Goal: Task Accomplishment & Management: Manage account settings

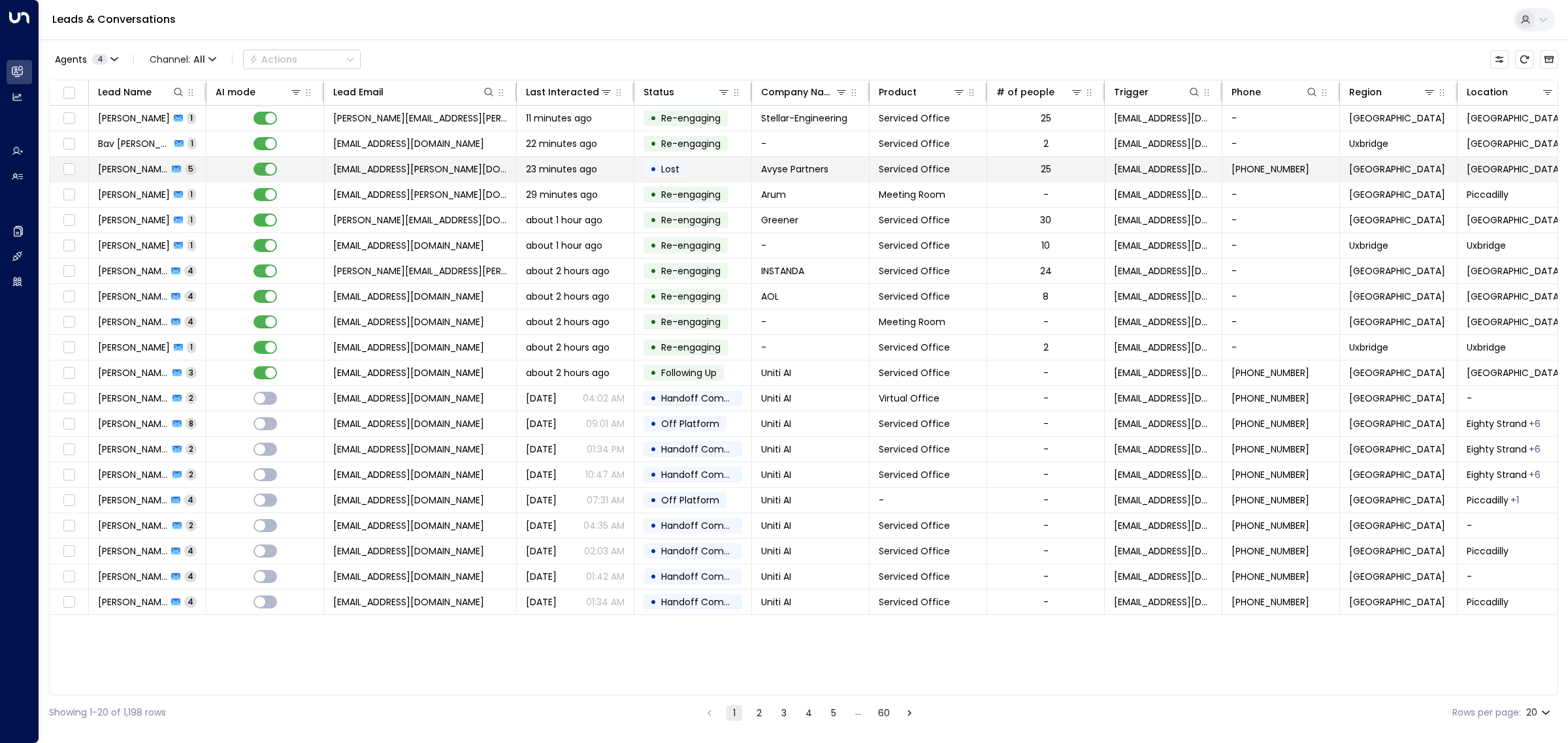
scroll to position [0, 20]
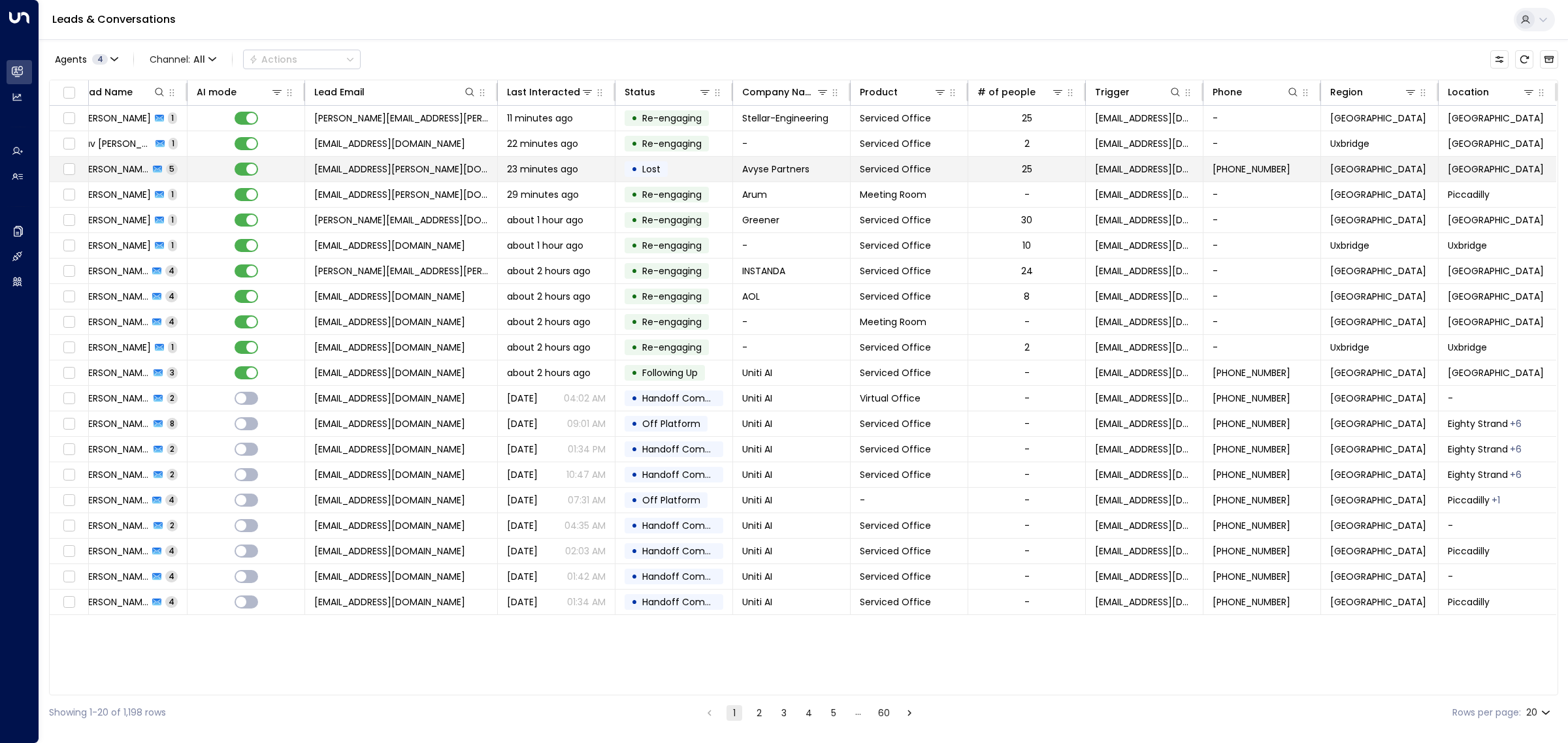
click at [460, 165] on td "[EMAIL_ADDRESS][PERSON_NAME][DOMAIN_NAME]" at bounding box center [401, 169] width 193 height 25
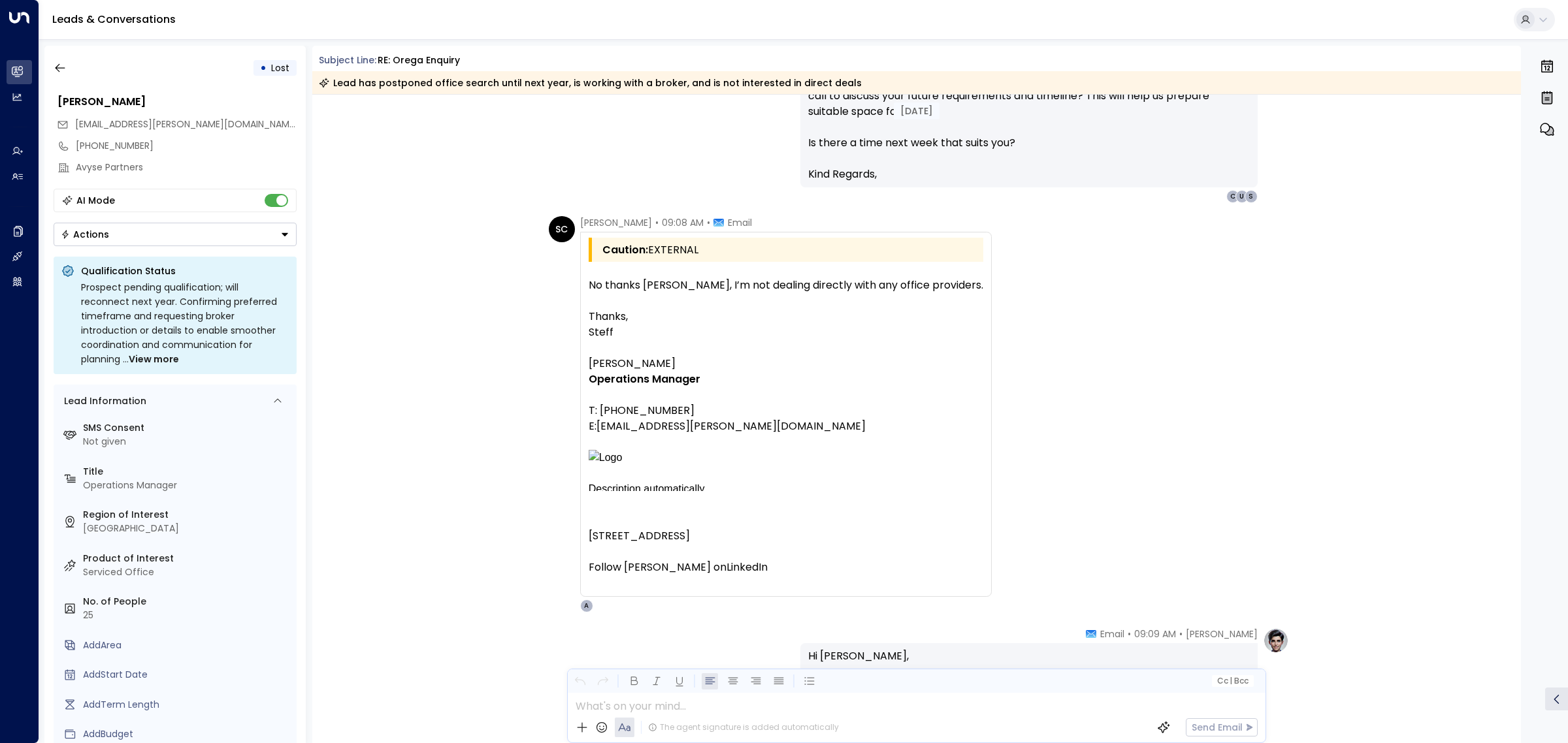
scroll to position [2505, 0]
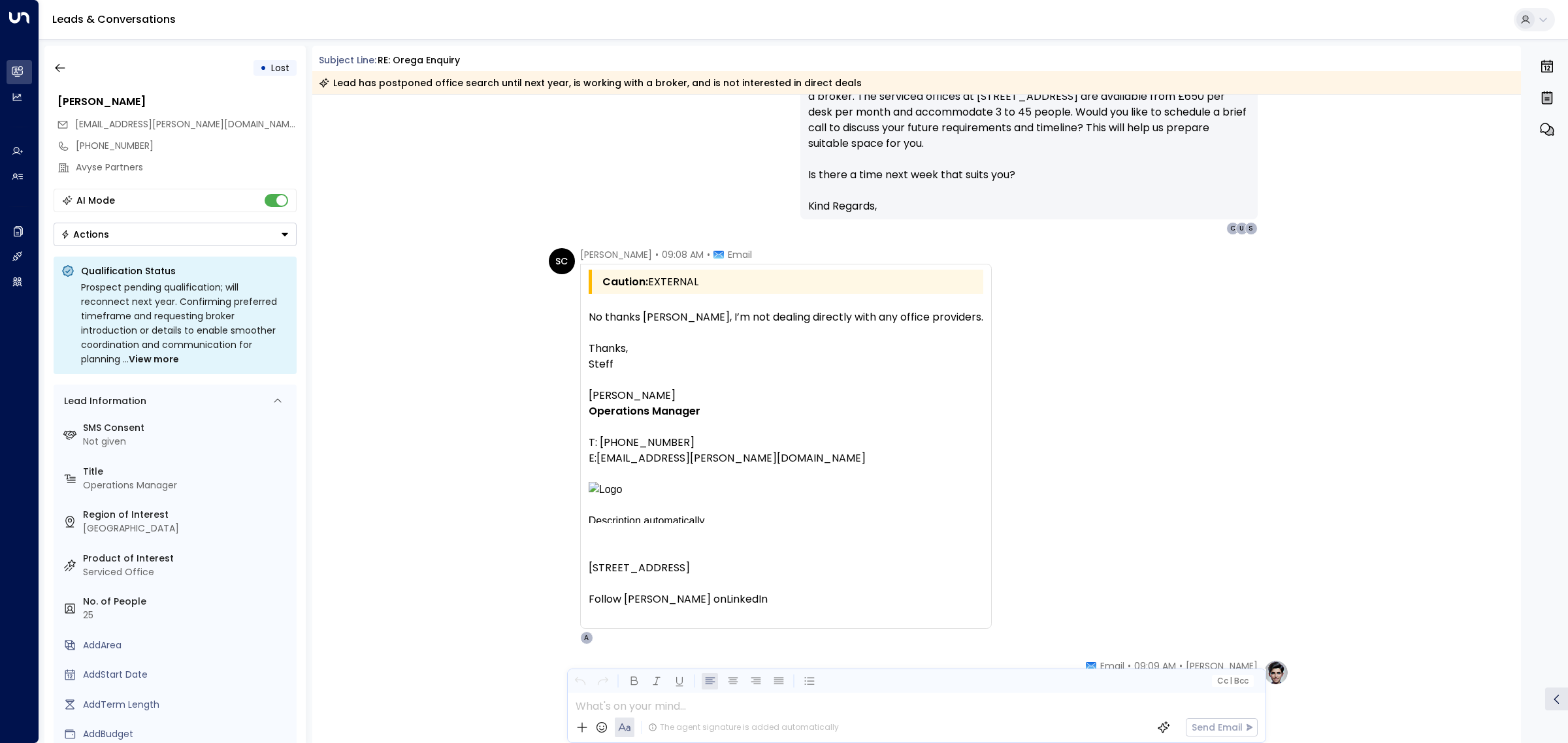
drag, startPoint x: 693, startPoint y: 398, endPoint x: 585, endPoint y: 396, distance: 108.0
click at [585, 396] on div "Caution: EXTERNAL No thanks Alex, I’m not dealing directly with any office prov…" at bounding box center [786, 446] width 412 height 365
copy span "[PERSON_NAME]"
click at [53, 69] on icon "button" at bounding box center [59, 68] width 13 height 13
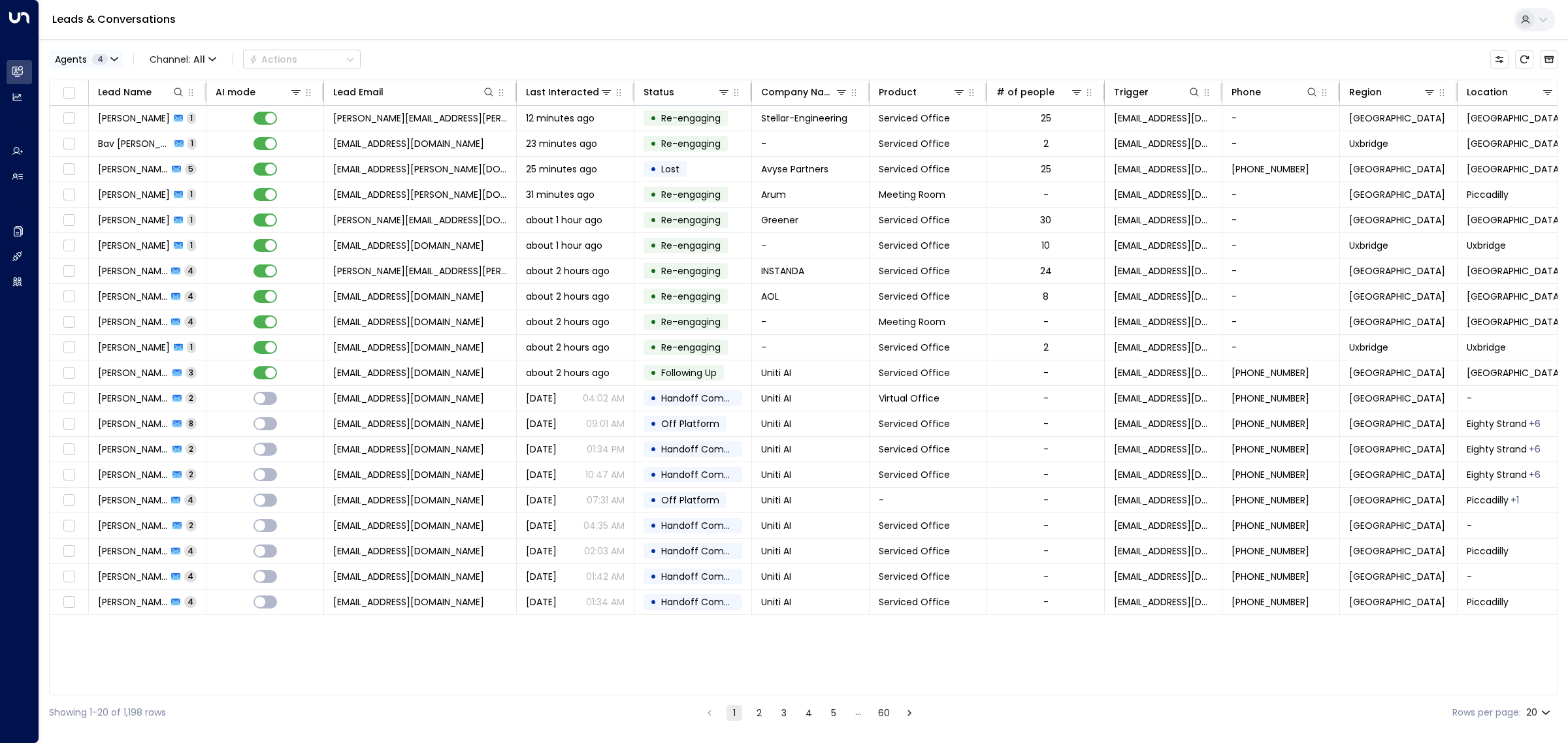
click at [69, 61] on span "Agents" at bounding box center [70, 59] width 32 height 9
click at [567, 53] on div at bounding box center [784, 371] width 1568 height 743
click at [105, 53] on button "Agents 4" at bounding box center [86, 59] width 74 height 18
click at [86, 180] on button "Select All" at bounding box center [79, 179] width 44 height 10
click at [238, 173] on button "Apply" at bounding box center [221, 178] width 38 height 18
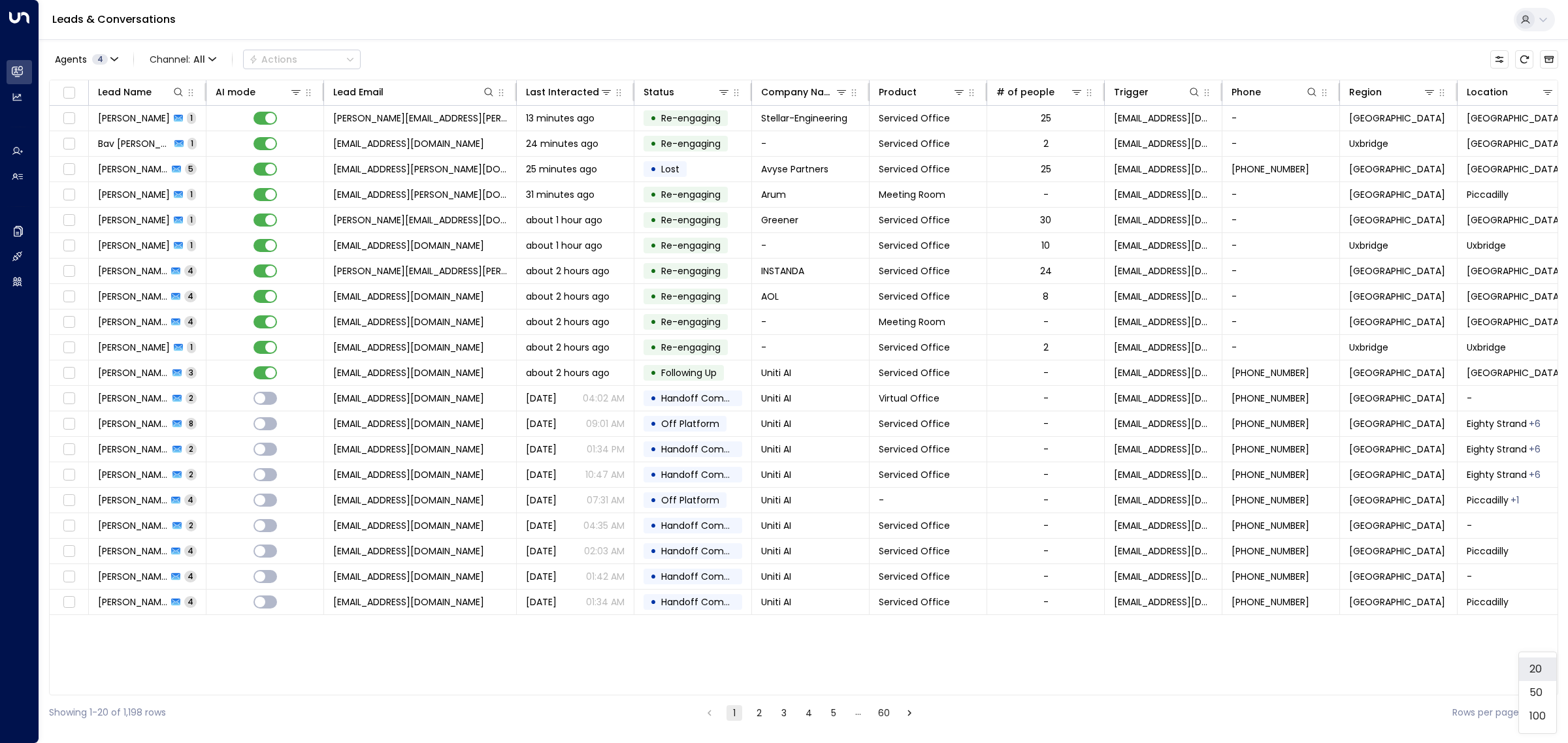
click at [1533, 715] on body "Overview Leads & Conversations Leads & Conversations Analytics Analytics Agents…" at bounding box center [784, 365] width 1568 height 730
click at [1529, 723] on li "100" at bounding box center [1536, 716] width 37 height 23
type input "***"
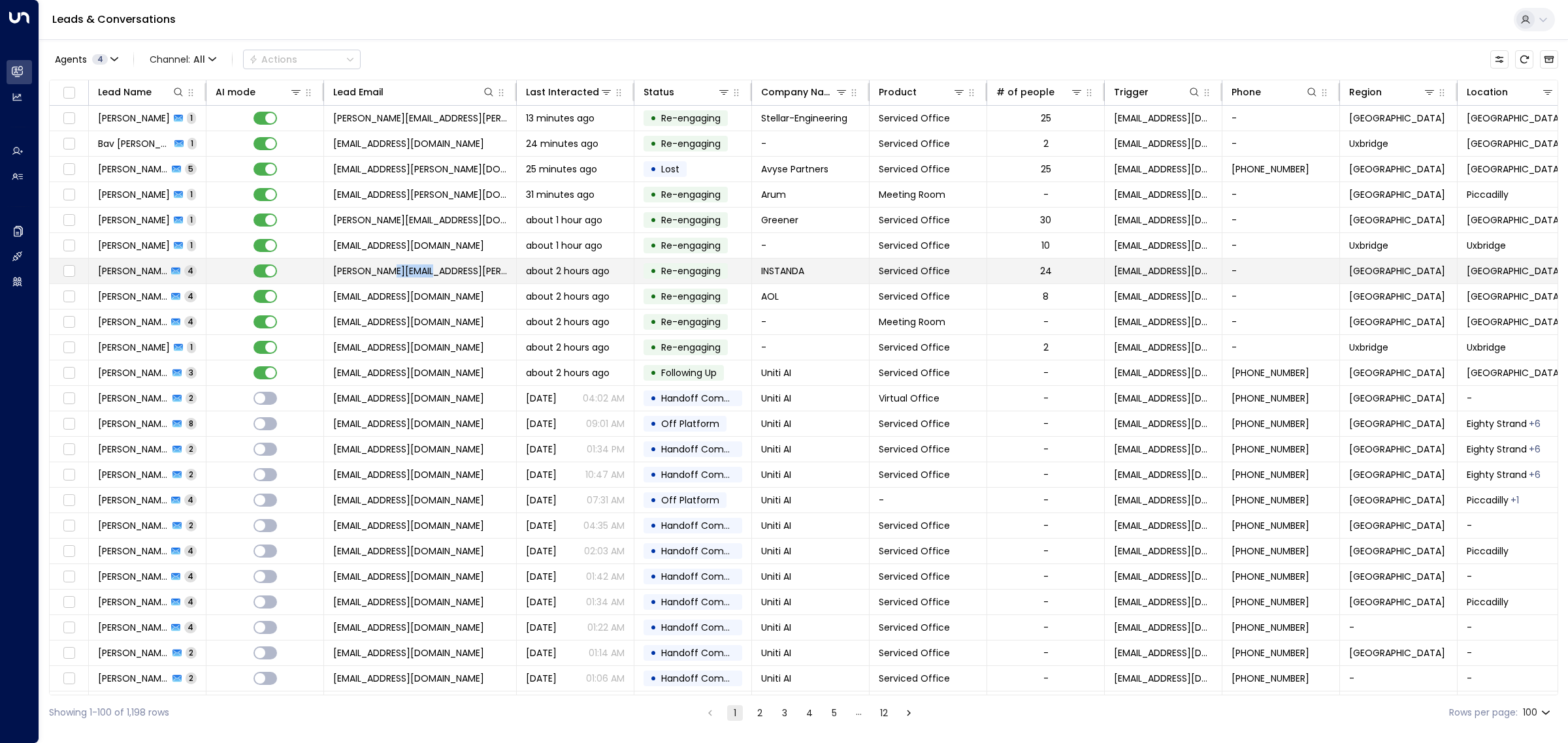
click at [382, 269] on span "[PERSON_NAME][EMAIL_ADDRESS][PERSON_NAME][DOMAIN_NAME]" at bounding box center [420, 271] width 174 height 13
click at [742, 18] on div "Leads & Conversations" at bounding box center [803, 20] width 1529 height 39
click at [723, 27] on div "Leads & Conversations" at bounding box center [803, 20] width 1529 height 39
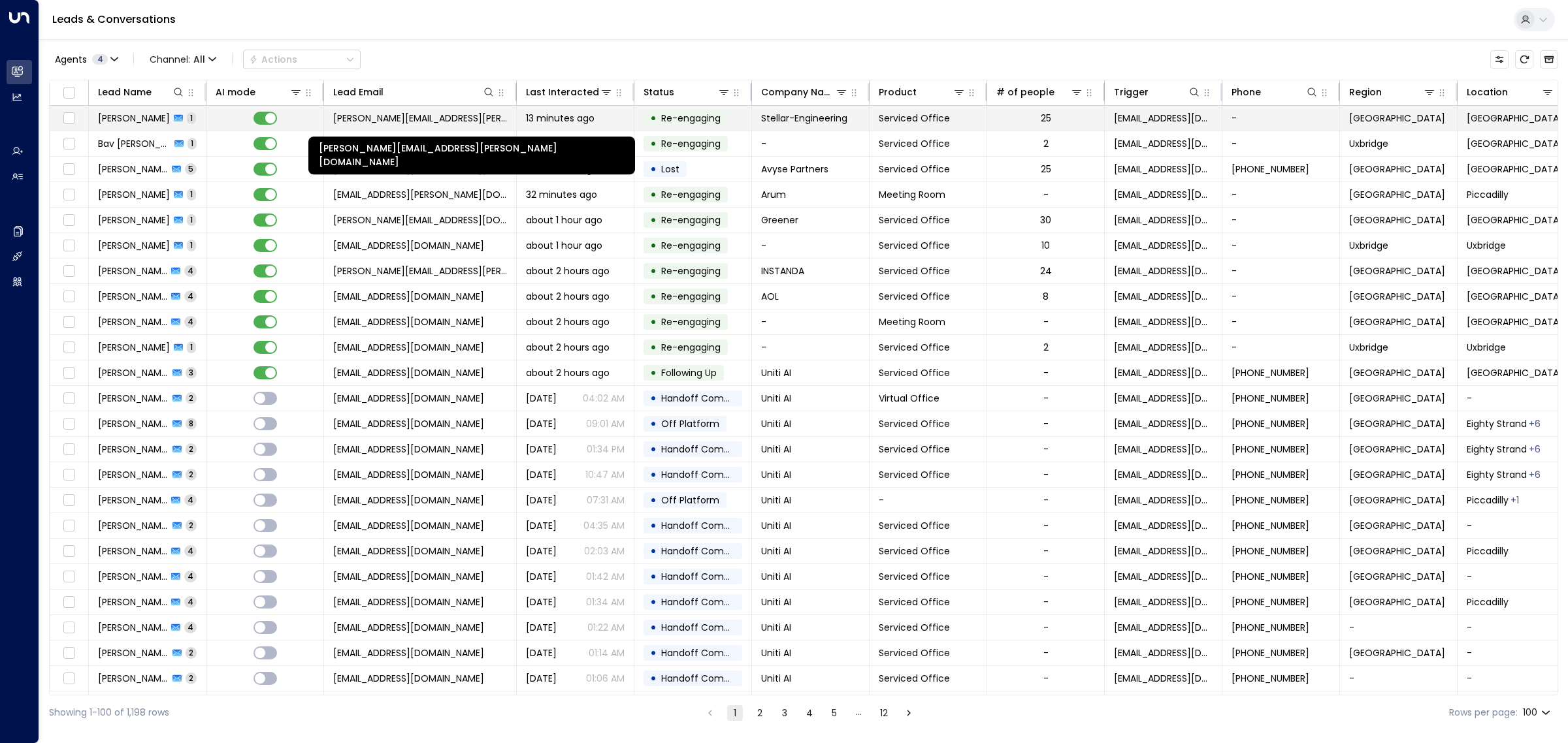
click at [478, 115] on span "[PERSON_NAME][EMAIL_ADDRESS][PERSON_NAME][DOMAIN_NAME]" at bounding box center [420, 117] width 174 height 13
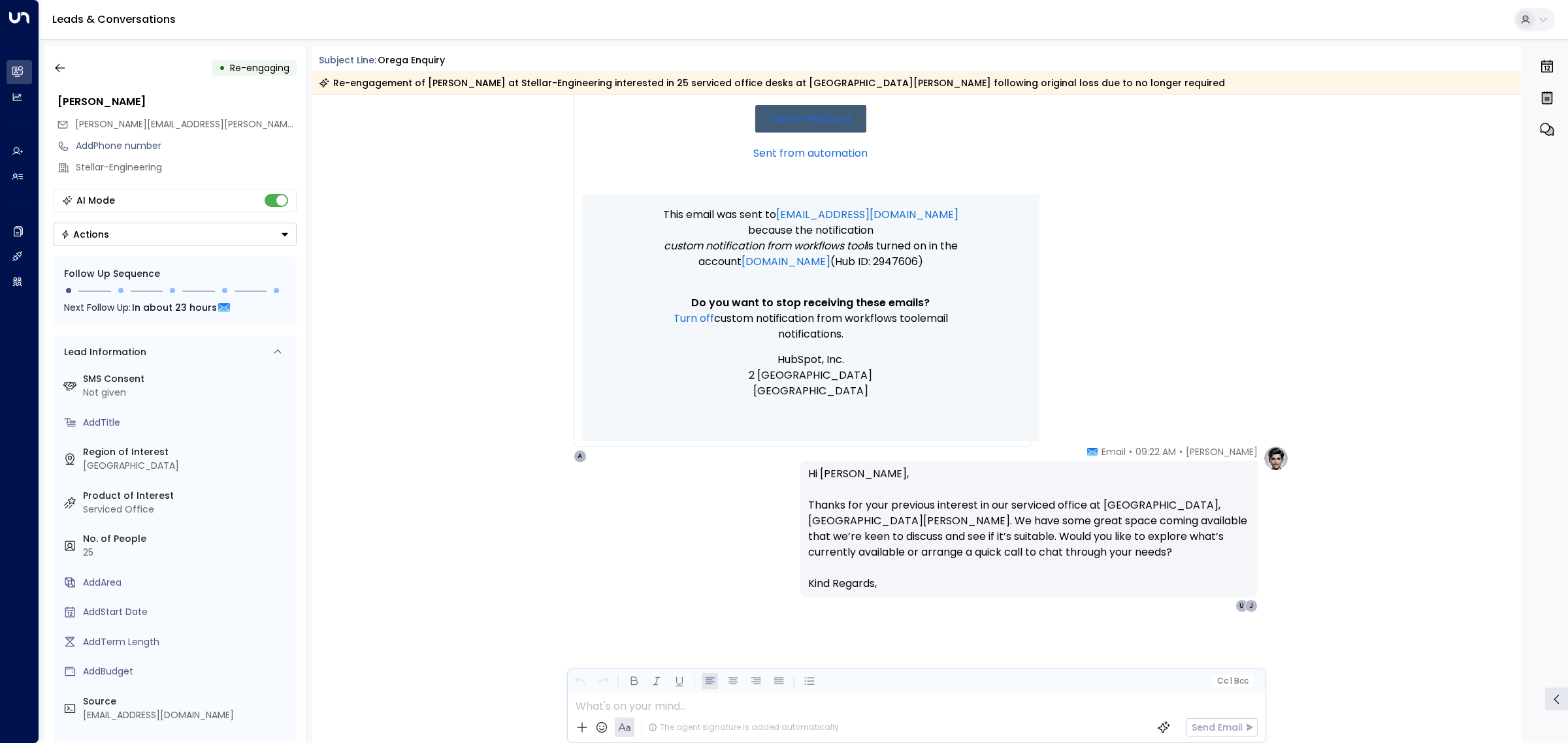
scroll to position [1425, 0]
click at [62, 66] on icon "button" at bounding box center [59, 68] width 13 height 13
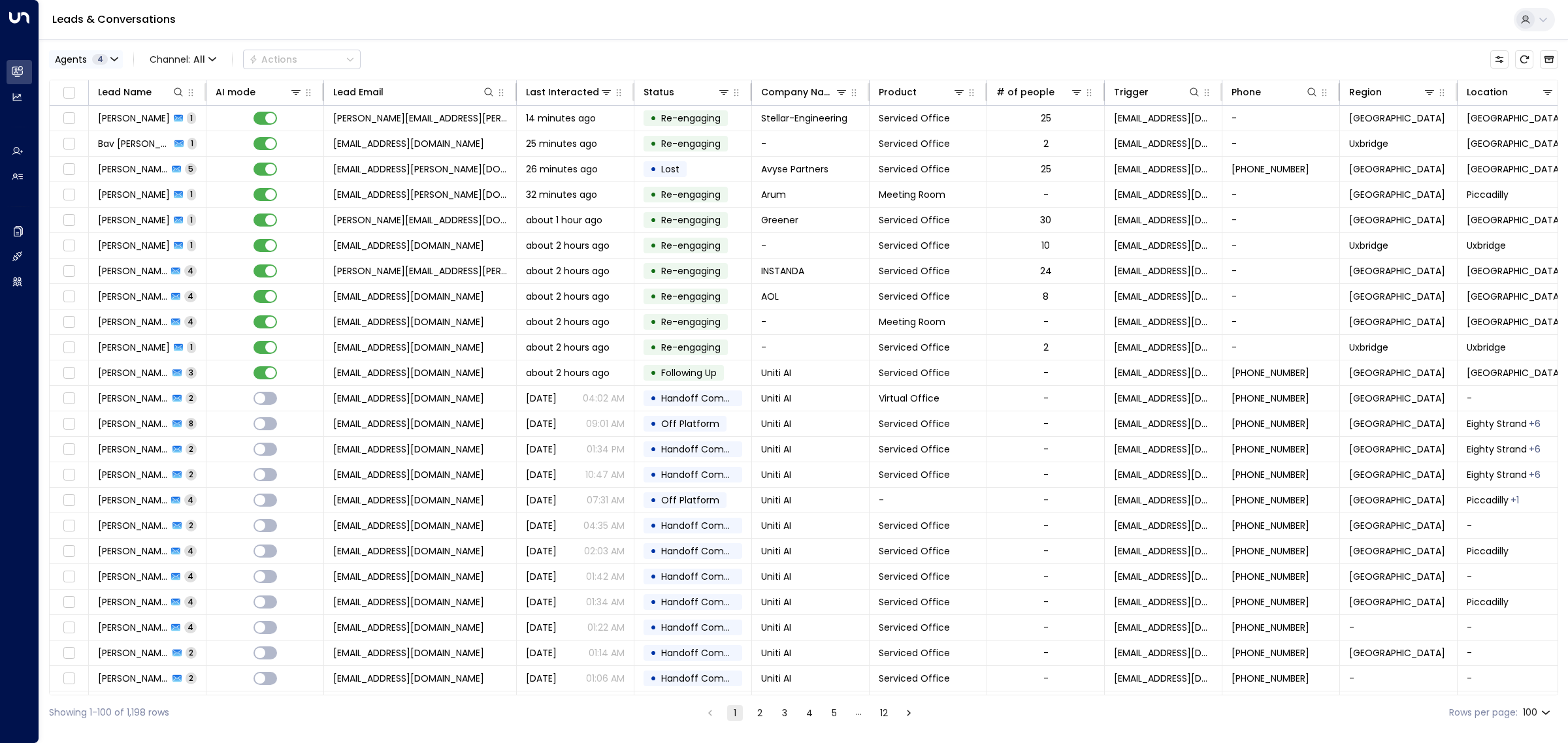
click at [76, 51] on button "Agents 4" at bounding box center [86, 59] width 74 height 18
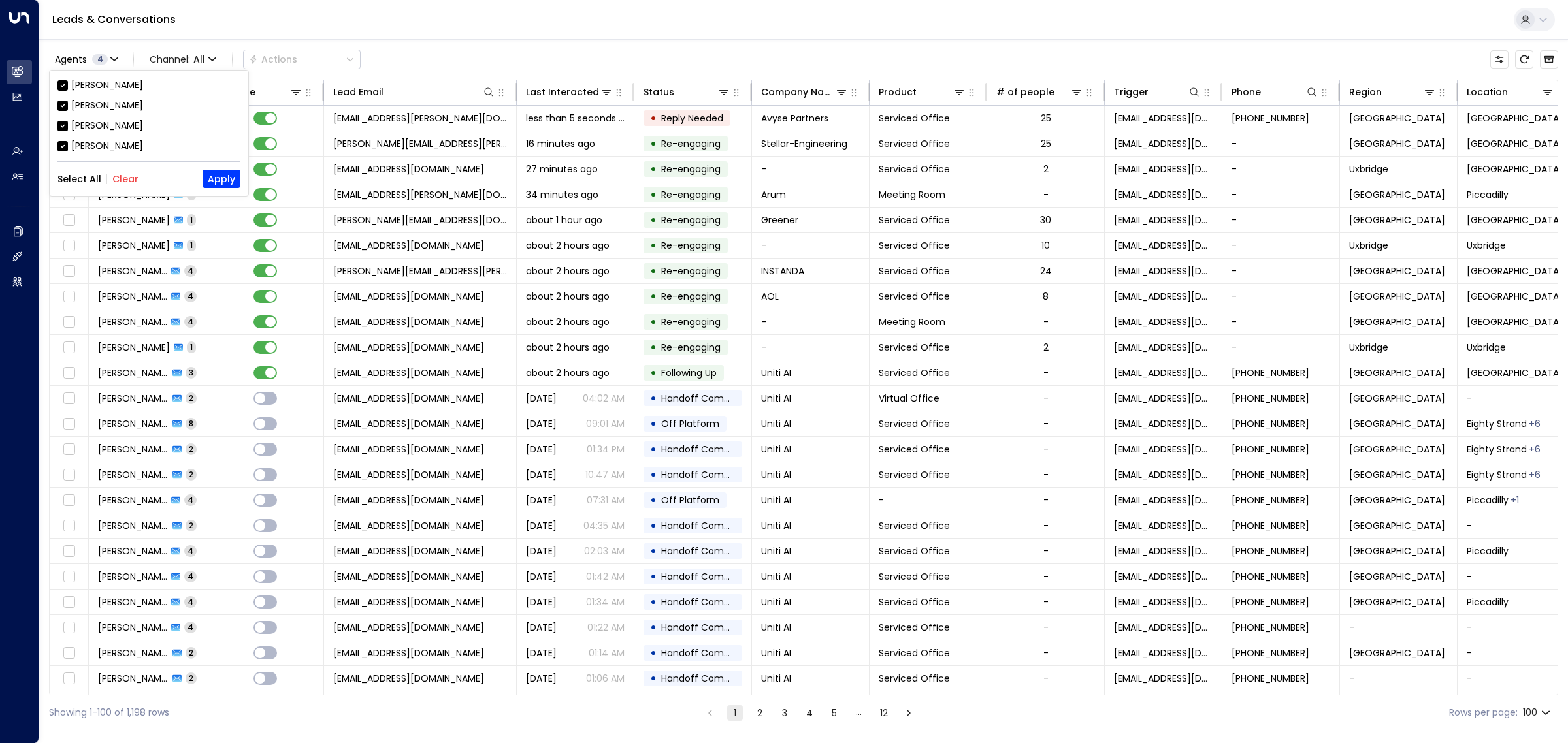
click at [394, 16] on div at bounding box center [784, 371] width 1568 height 743
click at [111, 56] on icon "button" at bounding box center [114, 59] width 8 height 8
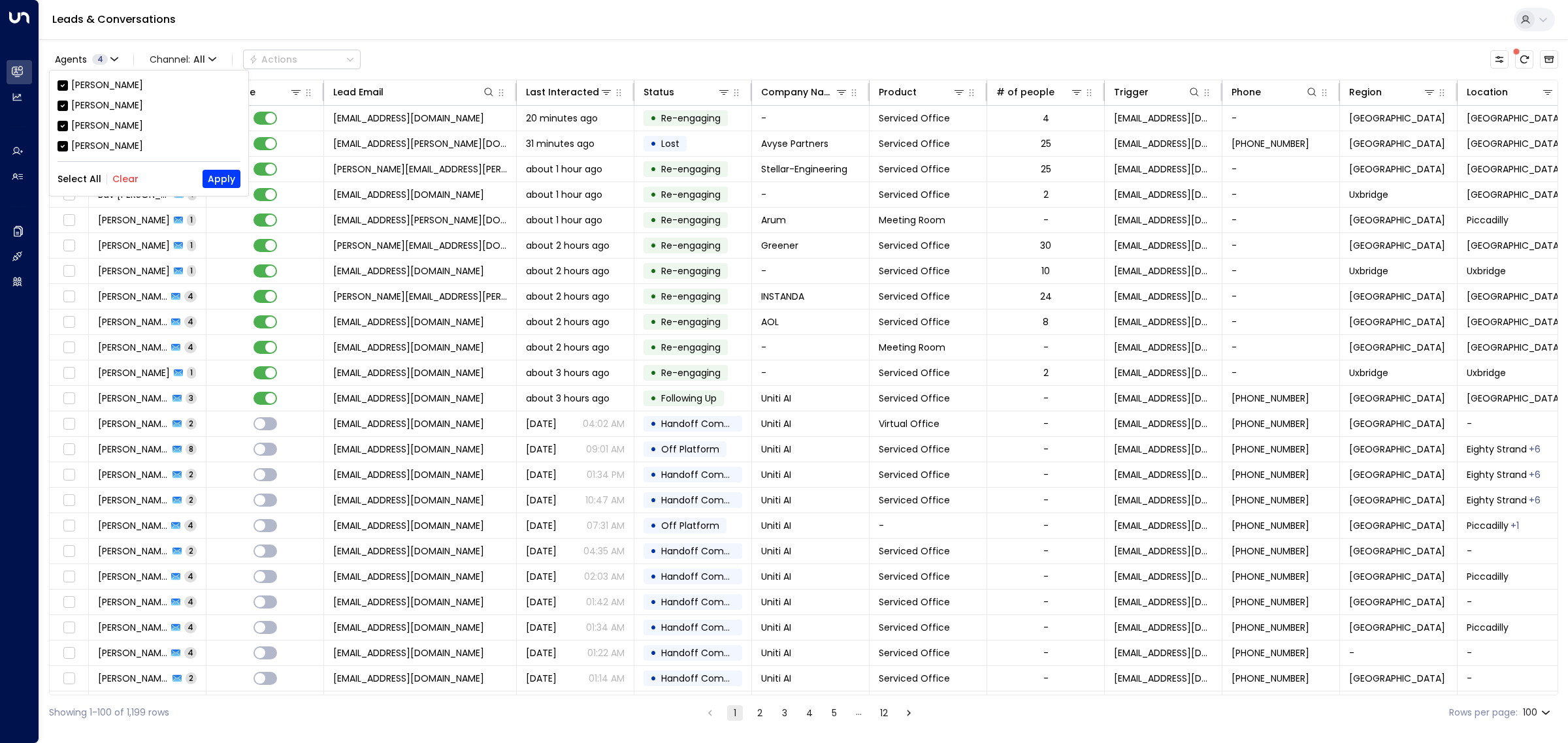
click at [664, 21] on div at bounding box center [784, 371] width 1568 height 743
click at [798, 10] on div "Leads & Conversations" at bounding box center [803, 20] width 1529 height 39
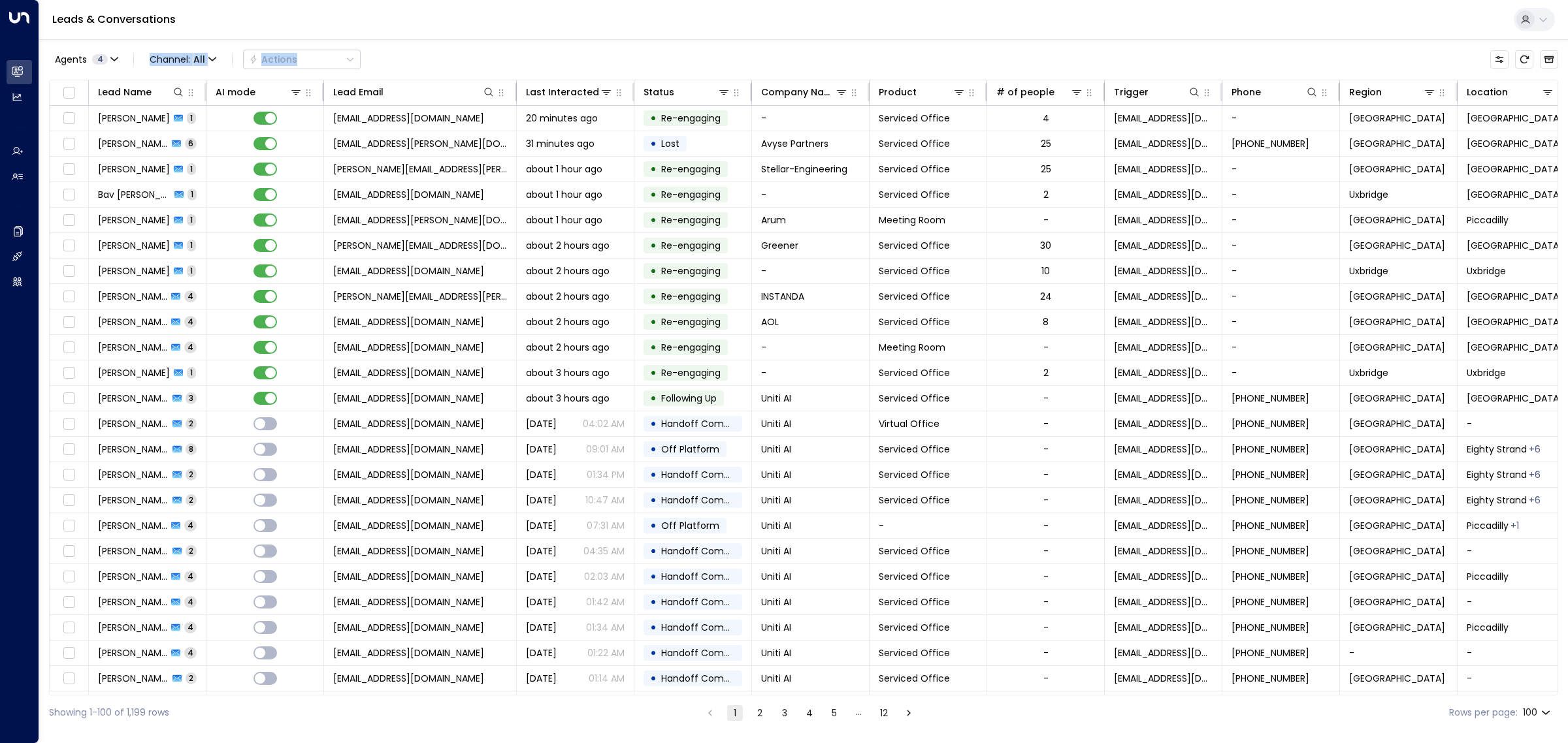
drag, startPoint x: 798, startPoint y: 10, endPoint x: 841, endPoint y: -24, distance: 54.8
click at [841, 0] on html "Overview Leads & Conversations Leads & Conversations Analytics Analytics Agents…" at bounding box center [784, 365] width 1568 height 730
click at [784, 23] on div "Leads & Conversations" at bounding box center [803, 20] width 1529 height 39
